Goal: Task Accomplishment & Management: Complete application form

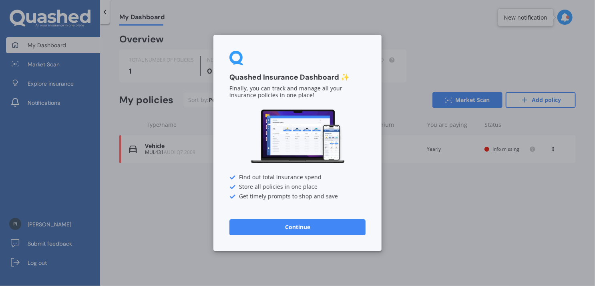
click at [364, 229] on button "Continue" at bounding box center [297, 227] width 136 height 16
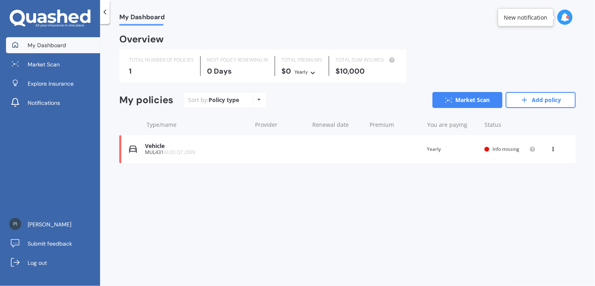
click at [224, 145] on div "Vehicle" at bounding box center [196, 146] width 103 height 7
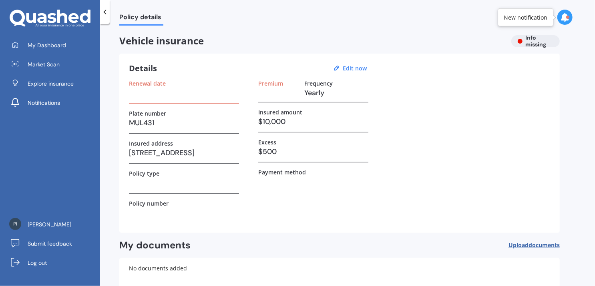
click at [166, 86] on div "Renewal date" at bounding box center [184, 83] width 110 height 7
click at [153, 83] on label "Renewal date" at bounding box center [147, 83] width 37 height 7
click at [156, 95] on h3 at bounding box center [184, 93] width 110 height 12
click at [351, 71] on u "Edit now" at bounding box center [355, 68] width 24 height 8
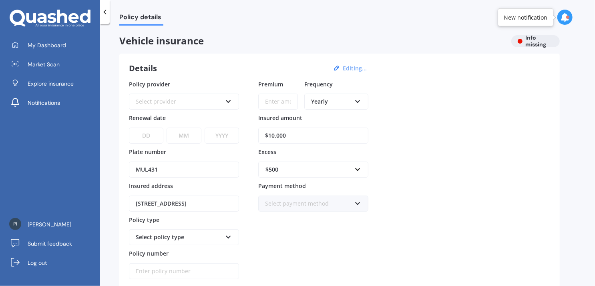
click at [177, 105] on div "Select provider" at bounding box center [179, 101] width 86 height 9
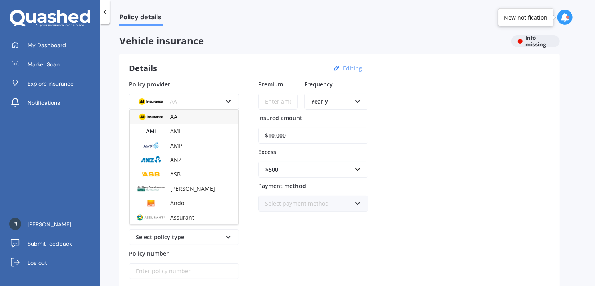
click at [177, 105] on div "AA" at bounding box center [179, 101] width 86 height 9
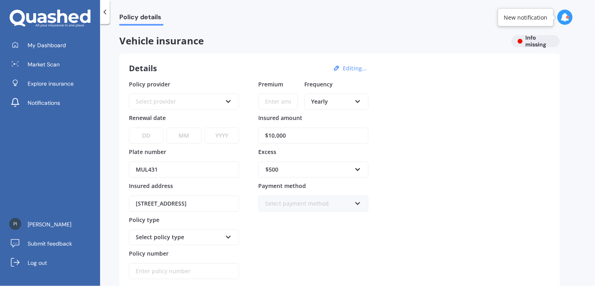
click at [159, 139] on select "DD 01 02 03 04 05 06 07 08 09 10 11 12 13 14 15 16 17 18 19 20 21 22 23 24 25 2…" at bounding box center [146, 136] width 34 height 16
click at [190, 136] on select "MM 01 02 03 04 05 06 07 08 09 10 11 12" at bounding box center [184, 136] width 34 height 16
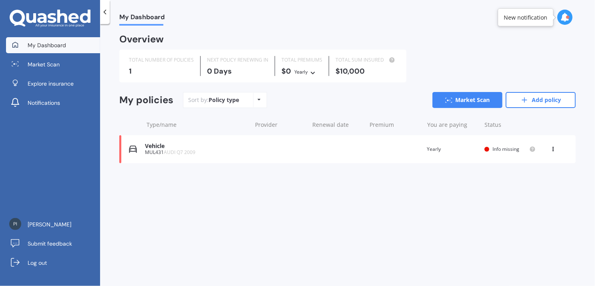
click at [304, 72] on div "Yearly" at bounding box center [301, 72] width 14 height 8
click at [312, 85] on span "Yearly" at bounding box center [309, 85] width 17 height 7
click at [231, 74] on div "0 Days" at bounding box center [237, 71] width 61 height 8
click at [249, 96] on div "Sort by: Policy type Policy type Alphabetical Date added Renewing next" at bounding box center [225, 100] width 84 height 16
click at [259, 99] on icon at bounding box center [259, 99] width 3 height 5
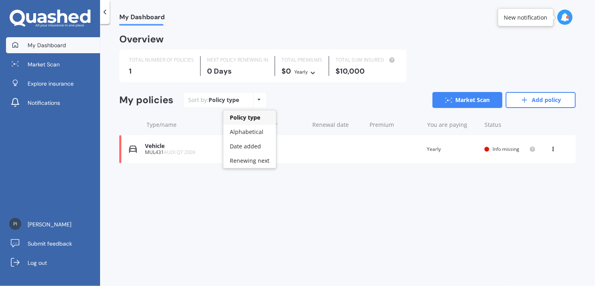
click at [180, 148] on div "Vehicle" at bounding box center [196, 146] width 103 height 7
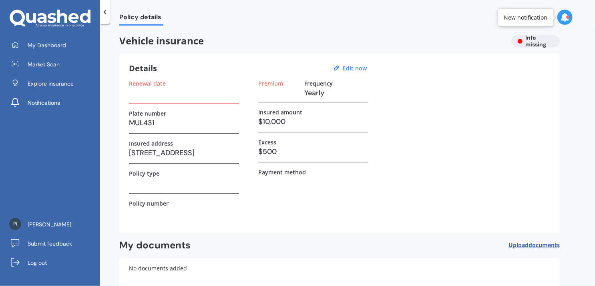
click at [168, 96] on h3 at bounding box center [184, 93] width 110 height 12
click at [158, 82] on label "Renewal date" at bounding box center [147, 83] width 37 height 7
click at [348, 70] on u "Edit now" at bounding box center [355, 68] width 24 height 8
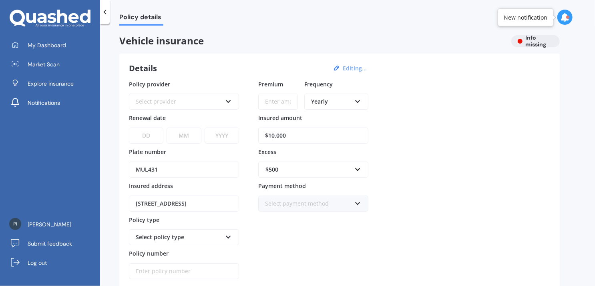
click at [230, 97] on icon at bounding box center [228, 100] width 7 height 6
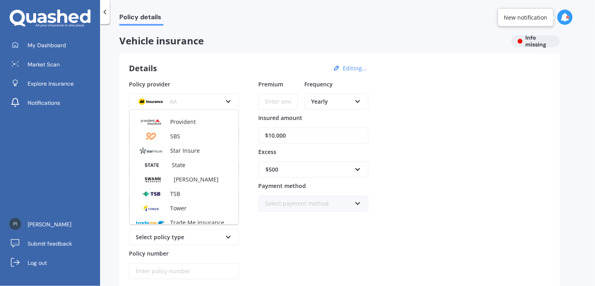
scroll to position [346, 0]
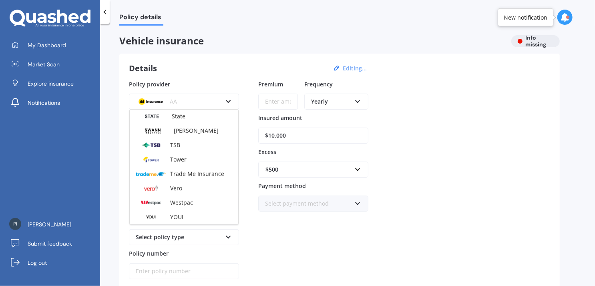
click at [332, 242] on div "Premium Frequency Yearly Yearly Six-Monthly Quarterly Monthly Fortnightly Weekl…" at bounding box center [313, 180] width 110 height 200
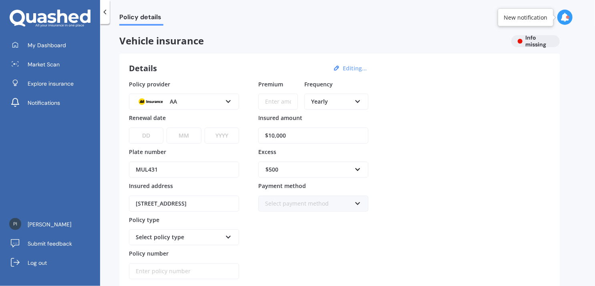
click at [222, 100] on div "AA AA AMI AMP ANZ ASB Aioi Nissay Dowa Ando Assurant Autosure BNZ Co-Operative …" at bounding box center [184, 102] width 110 height 16
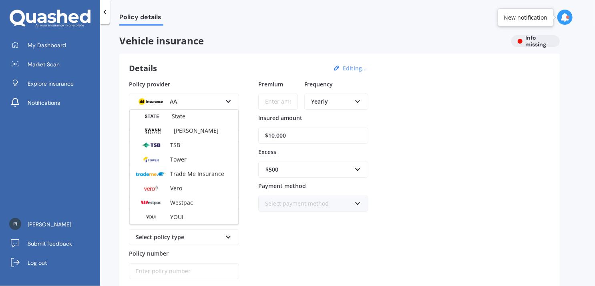
scroll to position [0, 0]
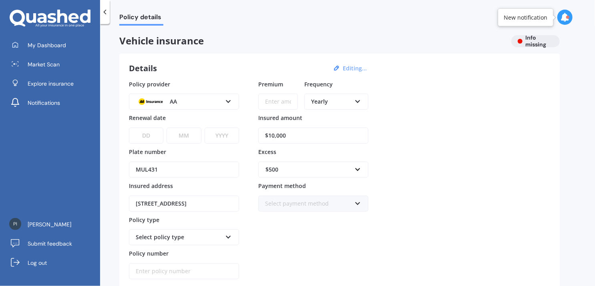
click at [531, 44] on div "Vehicle insurance Info missing" at bounding box center [339, 41] width 440 height 12
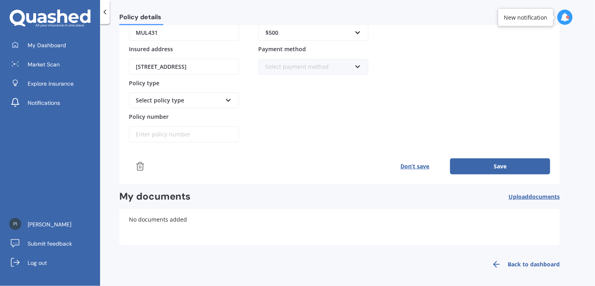
scroll to position [137, 0]
click at [419, 170] on button "Don’t save" at bounding box center [415, 166] width 70 height 16
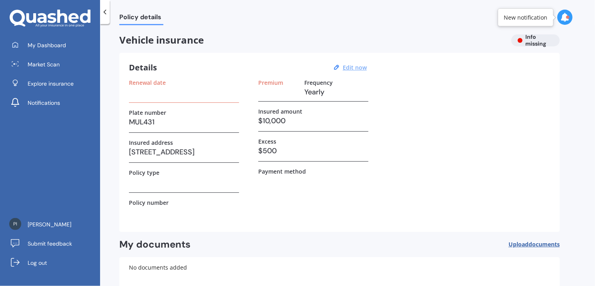
scroll to position [0, 0]
click at [342, 68] on button "Edit now" at bounding box center [354, 68] width 29 height 7
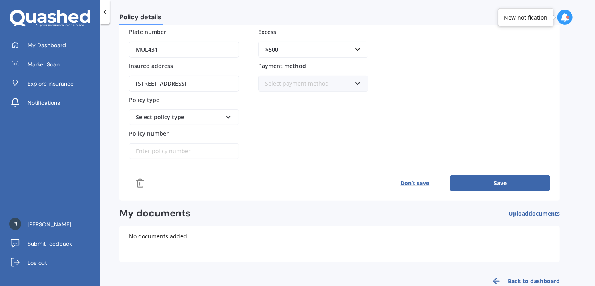
scroll to position [137, 0]
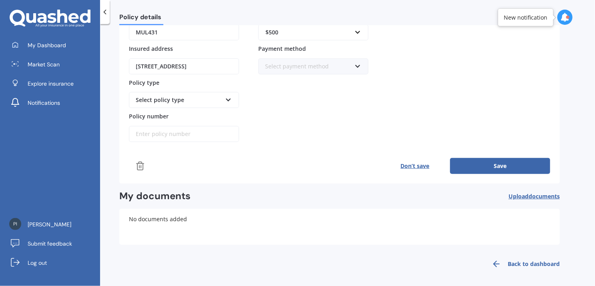
click at [513, 259] on link "Back to dashboard" at bounding box center [523, 264] width 73 height 19
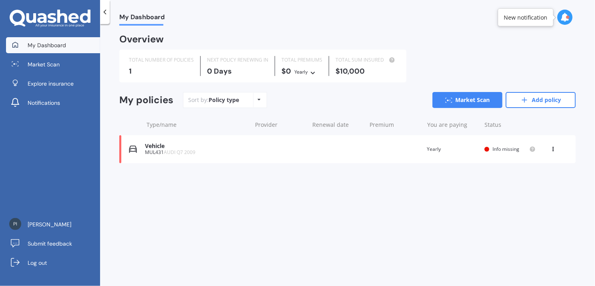
click at [132, 72] on div "1" at bounding box center [161, 71] width 65 height 8
click at [171, 155] on span "AUDI Q7 2009" at bounding box center [180, 152] width 32 height 7
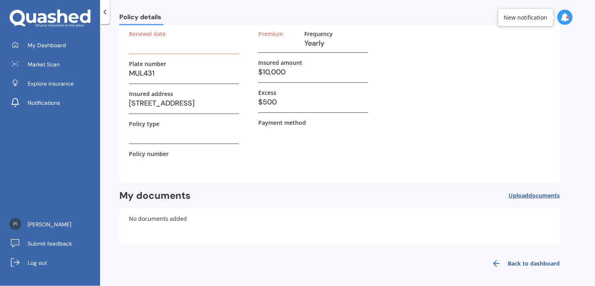
scroll to position [50, 0]
click at [525, 195] on span "Upload documents" at bounding box center [534, 195] width 51 height 6
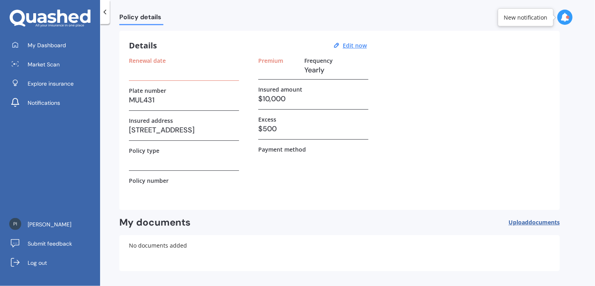
scroll to position [0, 0]
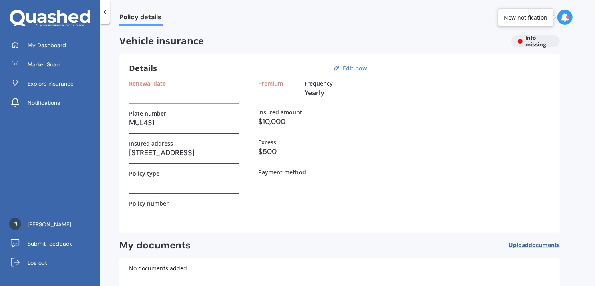
click at [159, 80] on label "Renewal date" at bounding box center [147, 83] width 37 height 7
click at [360, 66] on u "Edit now" at bounding box center [355, 68] width 24 height 8
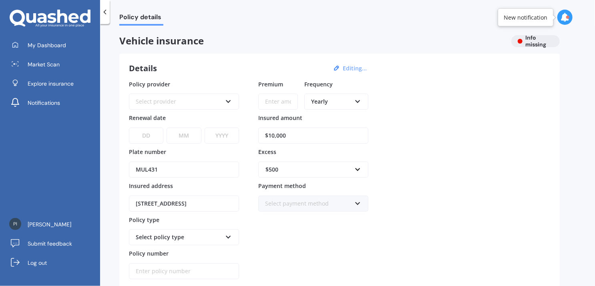
click at [360, 100] on icon at bounding box center [357, 100] width 7 height 6
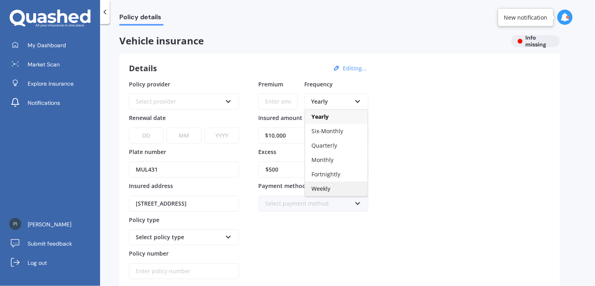
click at [327, 189] on span "Weekly" at bounding box center [321, 189] width 19 height 8
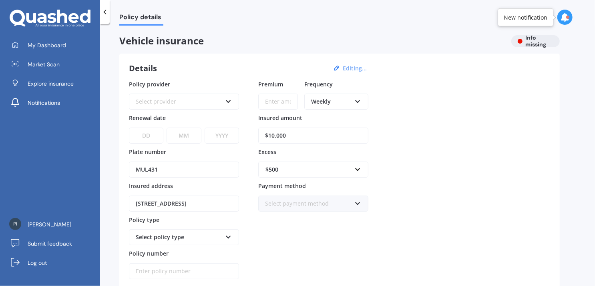
click at [358, 96] on div "Weekly Yearly Six-Monthly Quarterly Monthly Fortnightly Weekly" at bounding box center [336, 102] width 64 height 16
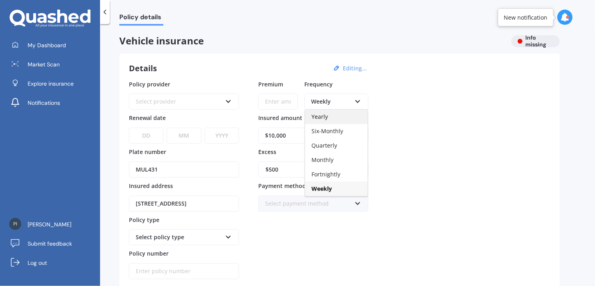
click at [344, 124] on div "Yearly" at bounding box center [336, 117] width 62 height 14
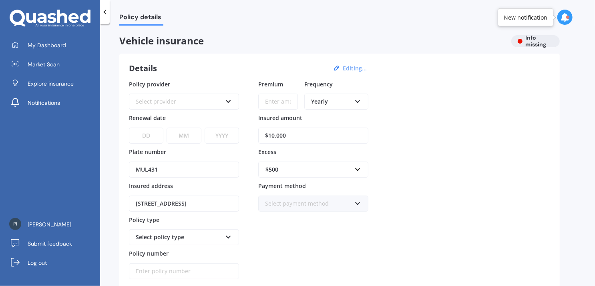
click at [147, 137] on select "DD 01 02 03 04 05 06 07 08 09 10 11 12 13 14 15 16 17 18 19 20 21 22 23 24 25 2…" at bounding box center [146, 136] width 34 height 16
select select "11"
click at [129, 128] on select "DD 01 02 03 04 05 06 07 08 09 10 11 12 13 14 15 16 17 18 19 20 21 22 23 24 25 2…" at bounding box center [146, 136] width 34 height 16
click at [177, 135] on select "MM 01 02 03 04 05 06 07 08 09 10 11 12" at bounding box center [184, 136] width 34 height 16
select select "09"
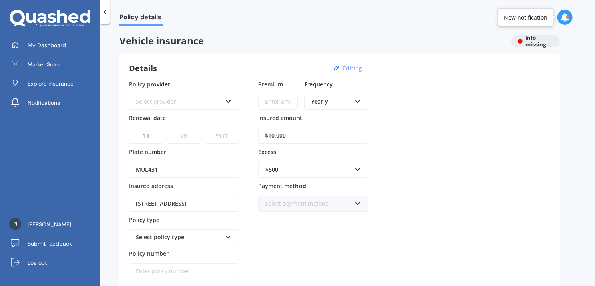
click at [167, 128] on select "MM 01 02 03 04 05 06 07 08 09 10 11 12" at bounding box center [184, 136] width 34 height 16
click at [218, 136] on select "YYYY 2027 2026 2025 2024 2023 2022 2021 2020 2019 2018 2017 2016 2015 2014 2013…" at bounding box center [222, 136] width 34 height 16
select select "2025"
click at [205, 128] on select "YYYY 2027 2026 2025 2024 2023 2022 2021 2020 2019 2018 2017 2016 2015 2014 2013…" at bounding box center [222, 136] width 34 height 16
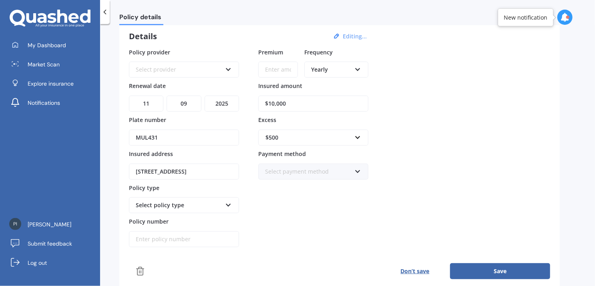
scroll to position [80, 0]
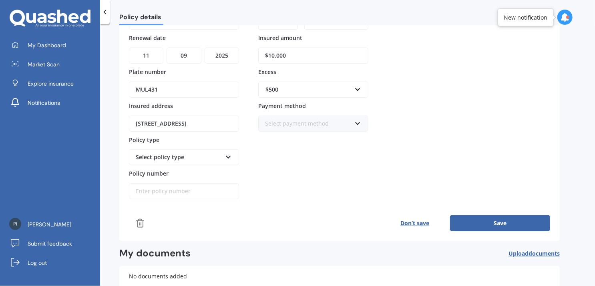
click at [231, 157] on icon at bounding box center [228, 156] width 7 height 6
click at [227, 155] on icon at bounding box center [228, 156] width 7 height 6
click at [228, 155] on icon at bounding box center [228, 156] width 7 height 6
click at [174, 157] on div "Select policy type" at bounding box center [179, 157] width 86 height 9
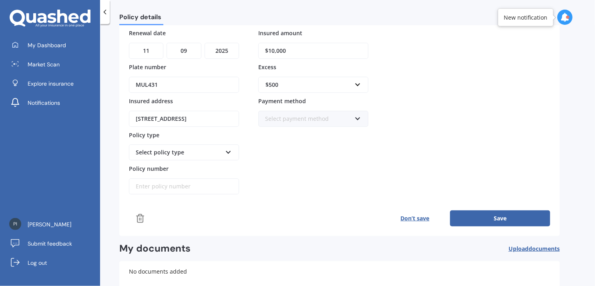
scroll to position [0, 0]
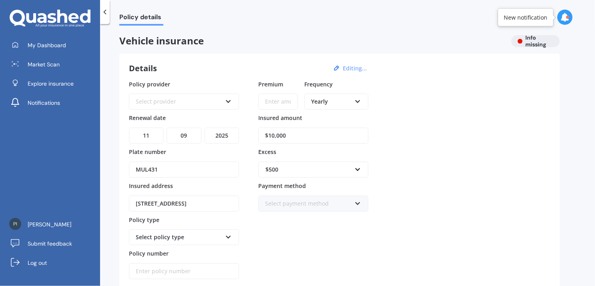
click at [227, 101] on icon at bounding box center [228, 100] width 7 height 6
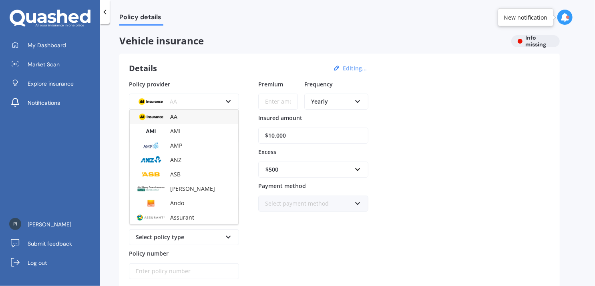
click at [181, 120] on div "AA" at bounding box center [184, 117] width 109 height 14
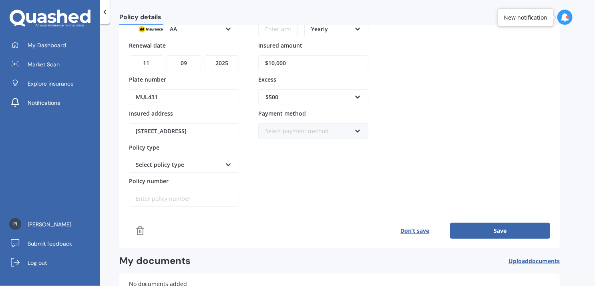
scroll to position [120, 0]
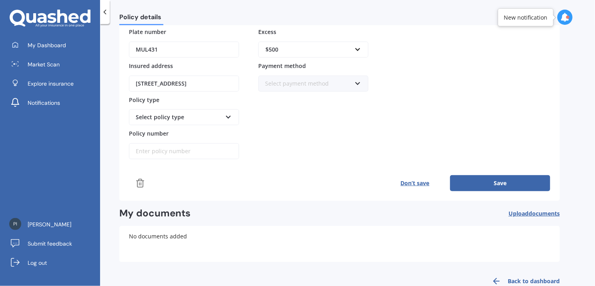
click at [219, 120] on div "Select policy type" at bounding box center [179, 117] width 86 height 9
click at [180, 136] on div "Comprehensive" at bounding box center [184, 132] width 109 height 14
click at [181, 148] on input "Policy number" at bounding box center [184, 151] width 110 height 16
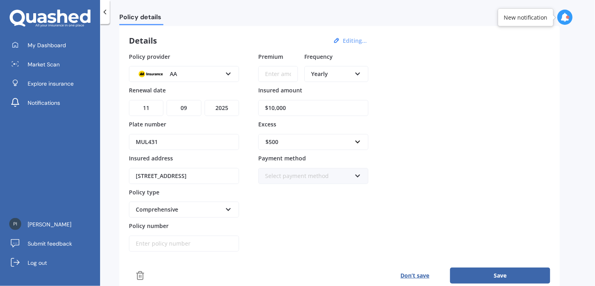
scroll to position [17, 0]
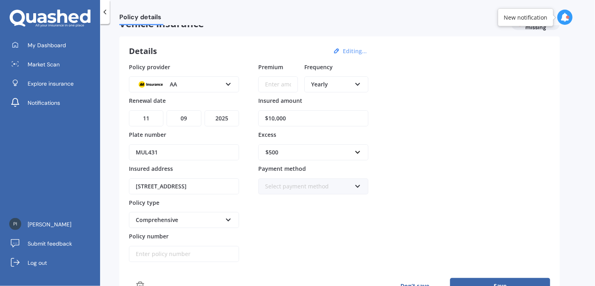
click at [358, 185] on icon at bounding box center [357, 185] width 7 height 6
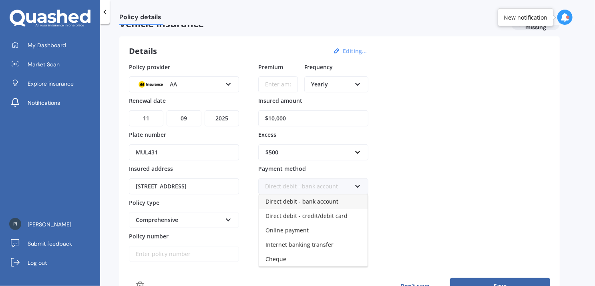
click at [332, 199] on span "Direct debit - bank account" at bounding box center [301, 202] width 73 height 8
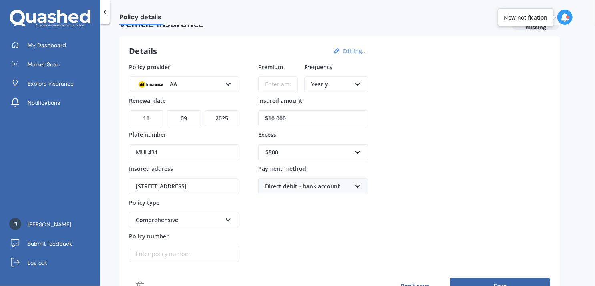
click at [285, 85] on input "Premium" at bounding box center [278, 84] width 40 height 16
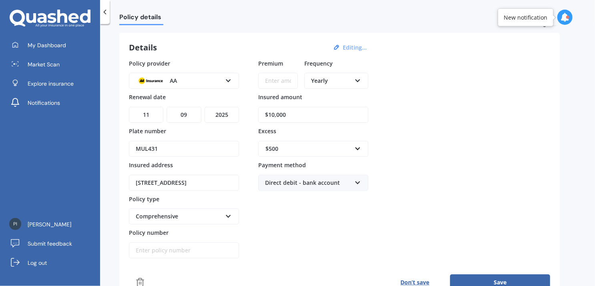
scroll to position [0, 0]
